Goal: Check status: Check status

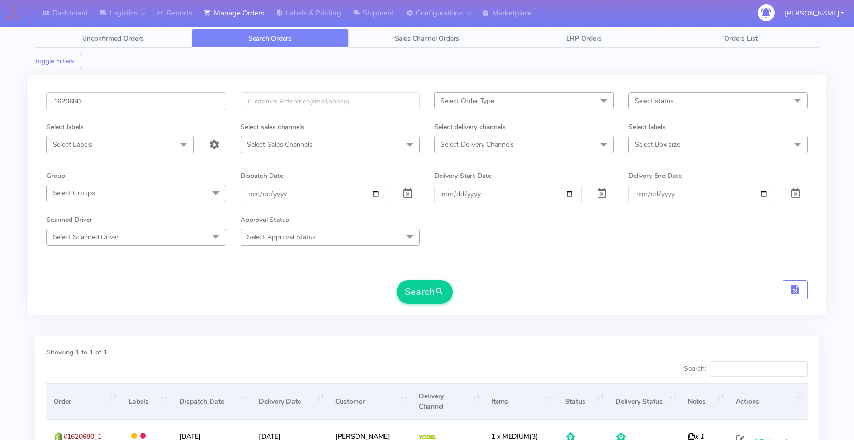
click at [116, 97] on input "1620680" at bounding box center [136, 101] width 180 height 18
paste input "19735"
click at [397, 280] on button "Search" at bounding box center [425, 291] width 56 height 23
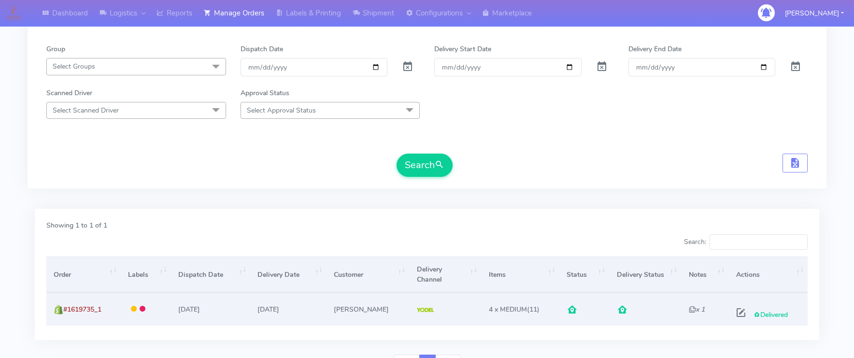
scroll to position [143, 0]
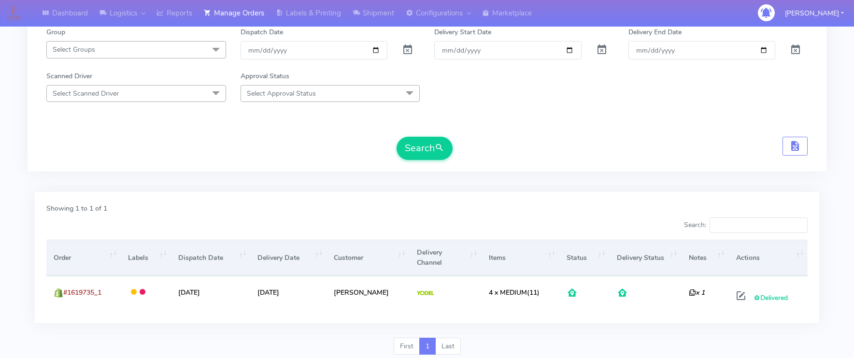
drag, startPoint x: 16, startPoint y: 227, endPoint x: 45, endPoint y: 217, distance: 29.9
click at [16, 227] on div "Dashboard Logistics London Logistics Reports Manage Orders Labels & Printing Sh…" at bounding box center [427, 118] width 854 height 488
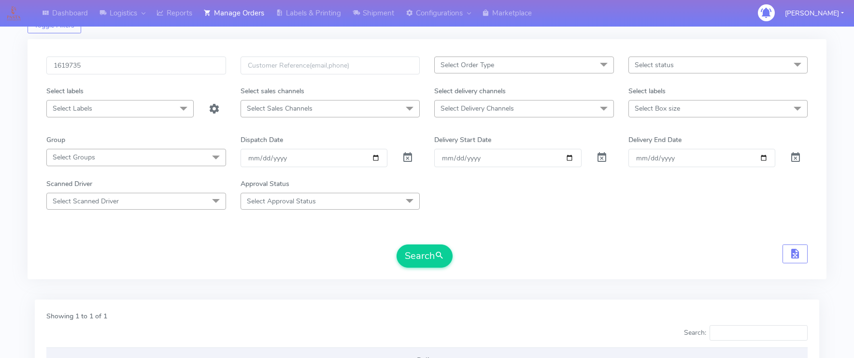
scroll to position [48, 0]
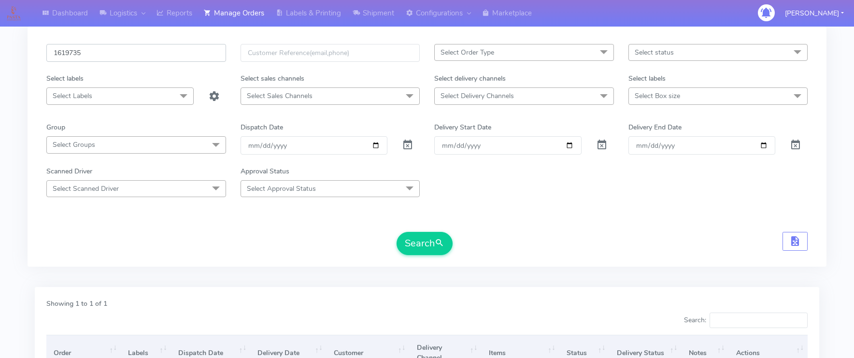
click at [97, 59] on input "1619735" at bounding box center [136, 53] width 180 height 18
paste input "820"
click at [424, 236] on button "Search" at bounding box center [425, 243] width 56 height 23
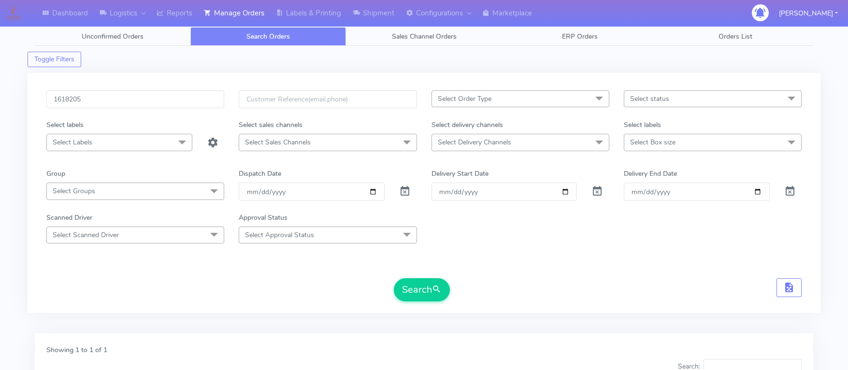
scroll to position [0, 0]
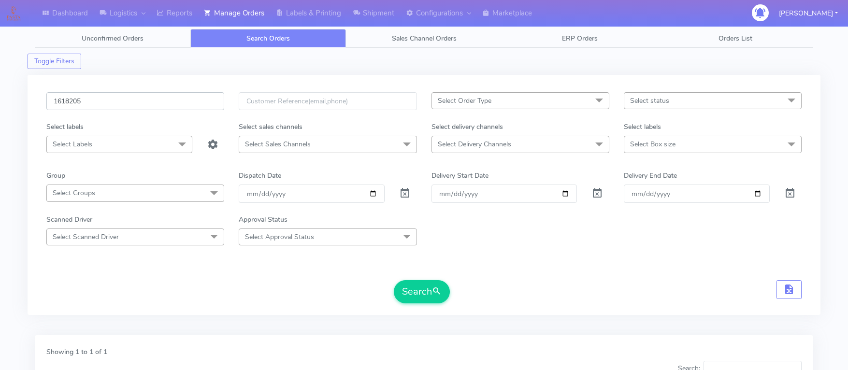
click at [91, 99] on input "1618205" at bounding box center [135, 101] width 178 height 18
paste input "75"
click at [394, 280] on button "Search" at bounding box center [422, 291] width 56 height 23
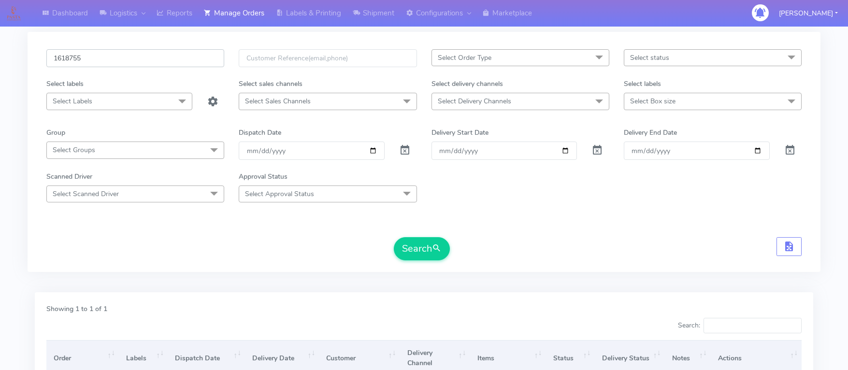
scroll to position [48, 0]
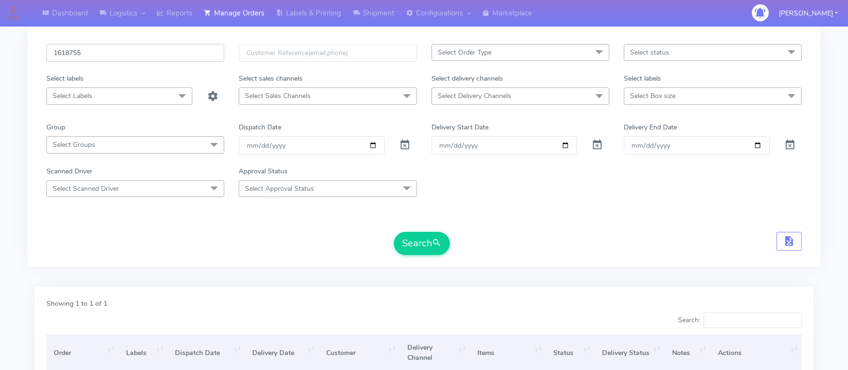
click at [156, 50] on input "1618755" at bounding box center [135, 53] width 178 height 18
drag, startPoint x: 156, startPoint y: 48, endPoint x: 151, endPoint y: 49, distance: 4.9
click at [156, 48] on input "1618755" at bounding box center [135, 53] width 178 height 18
drag, startPoint x: 151, startPoint y: 49, endPoint x: 114, endPoint y: 51, distance: 36.8
click at [114, 51] on input "1618755" at bounding box center [135, 53] width 178 height 18
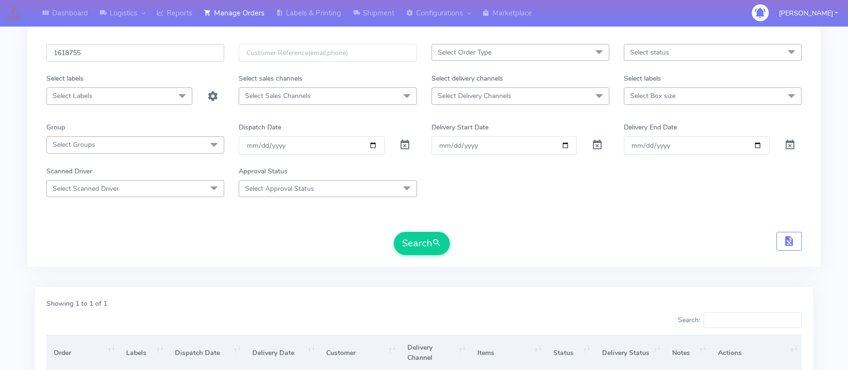
click at [114, 51] on input "1618755" at bounding box center [135, 53] width 178 height 18
paste input "228848"
type input "1228848"
click at [394, 232] on button "Search" at bounding box center [422, 243] width 56 height 23
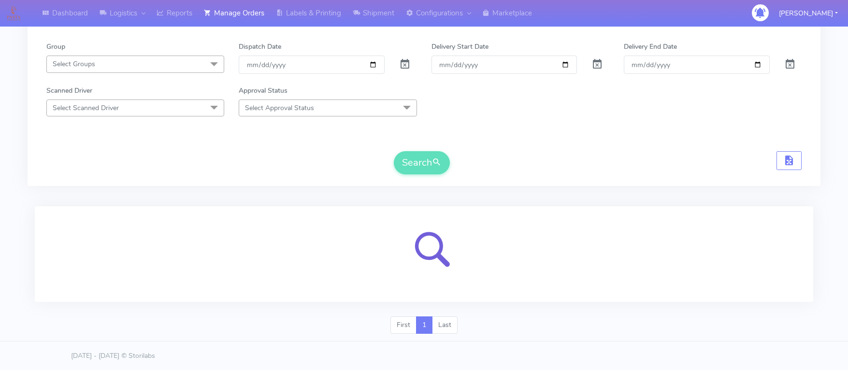
scroll to position [129, 0]
